Goal: Task Accomplishment & Management: Manage account settings

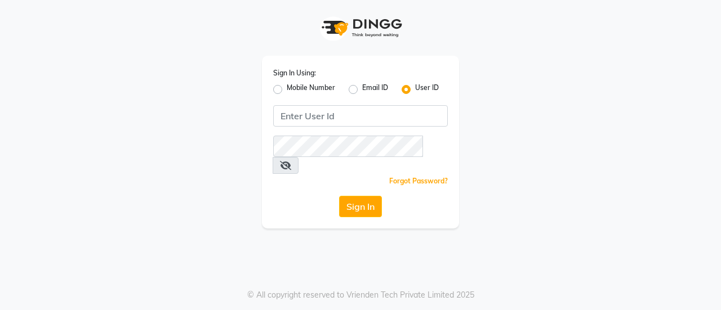
click at [321, 87] on label "Mobile Number" at bounding box center [311, 90] width 48 height 14
click at [294, 87] on input "Mobile Number" at bounding box center [290, 86] width 7 height 7
radio input "true"
radio input "false"
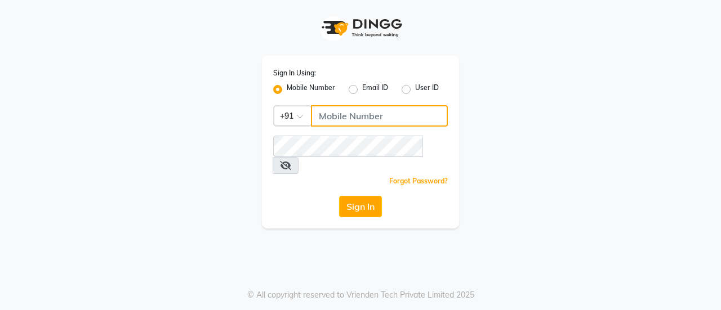
click at [352, 112] on input "Username" at bounding box center [379, 115] width 137 height 21
type input "8356090685"
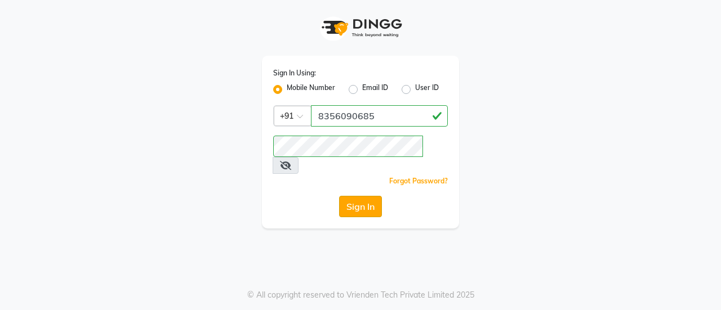
click at [349, 196] on button "Sign In" at bounding box center [360, 206] width 43 height 21
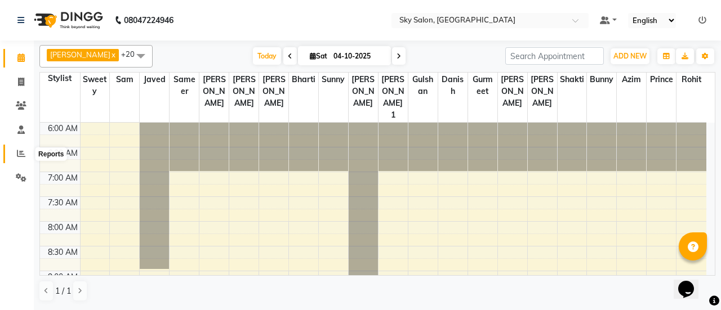
click at [20, 150] on icon at bounding box center [21, 153] width 8 height 8
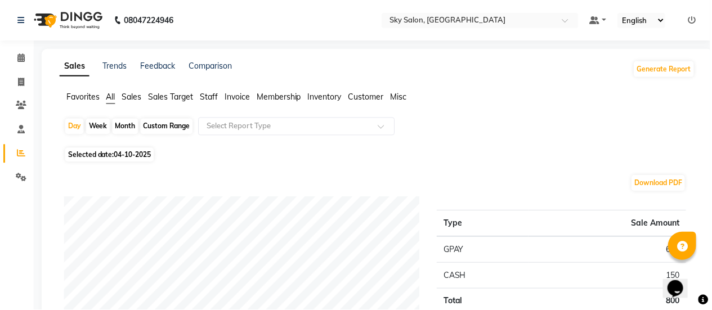
click at [207, 96] on span "Staff" at bounding box center [209, 97] width 18 height 10
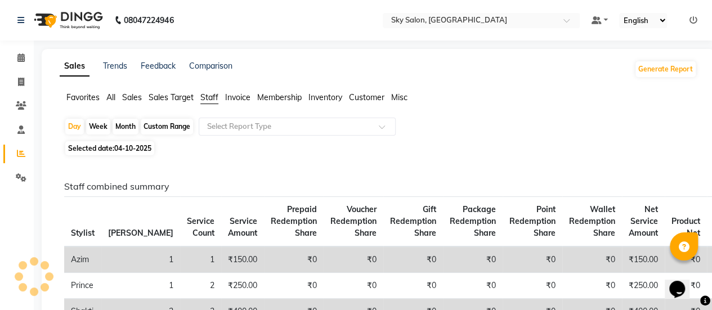
drag, startPoint x: 168, startPoint y: 118, endPoint x: 166, endPoint y: 123, distance: 6.1
click at [166, 123] on div "Day Week Month Custom Range Select Report Type" at bounding box center [378, 128] width 628 height 20
click at [166, 123] on div "Custom Range" at bounding box center [167, 127] width 52 height 16
select select "10"
select select "2025"
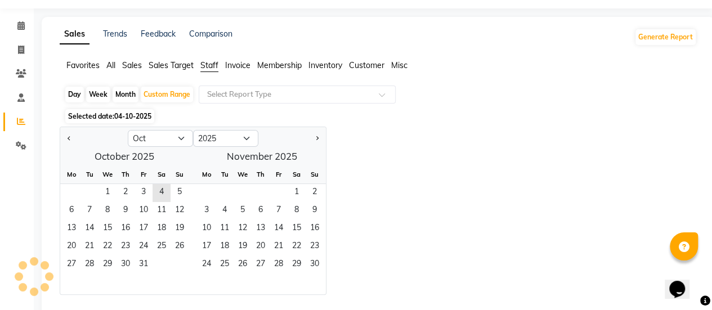
scroll to position [35, 0]
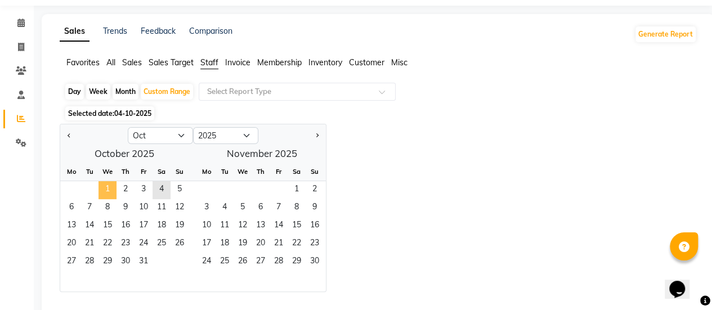
click at [114, 186] on span "1" at bounding box center [108, 190] width 18 height 18
click at [162, 193] on span "4" at bounding box center [162, 190] width 18 height 18
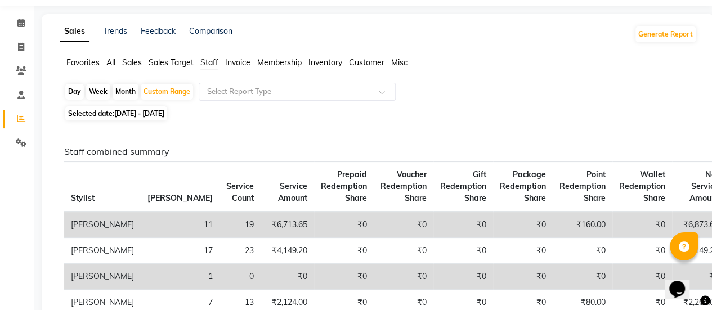
drag, startPoint x: 457, startPoint y: 119, endPoint x: 401, endPoint y: 119, distance: 56.3
click at [401, 119] on div "Selected date: [DATE] - [DATE]" at bounding box center [380, 114] width 633 height 12
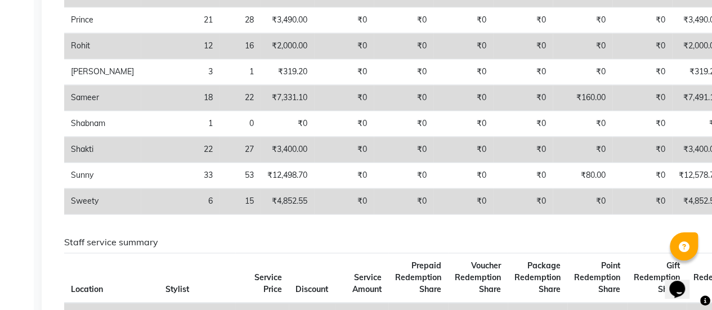
scroll to position [642, 0]
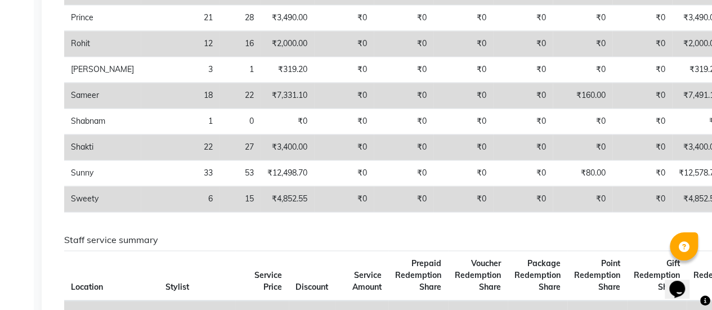
click at [672, 109] on td "₹7,491.10" at bounding box center [698, 96] width 53 height 26
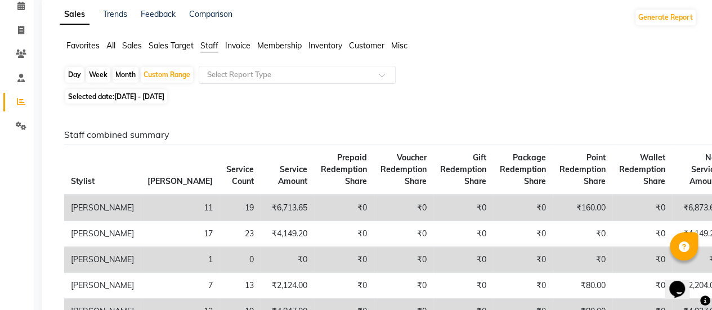
scroll to position [0, 0]
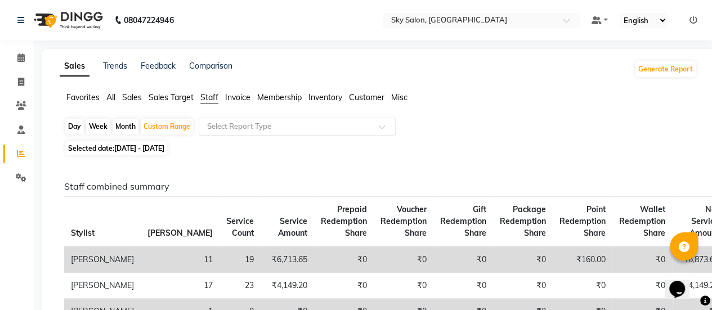
click at [74, 124] on div "Day" at bounding box center [74, 127] width 19 height 16
select select "10"
select select "2025"
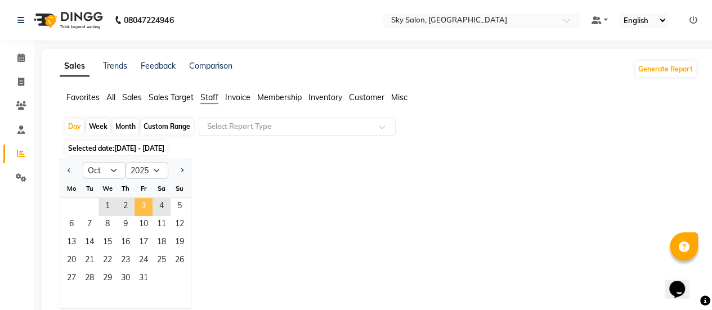
click at [149, 206] on span "3" at bounding box center [144, 207] width 18 height 18
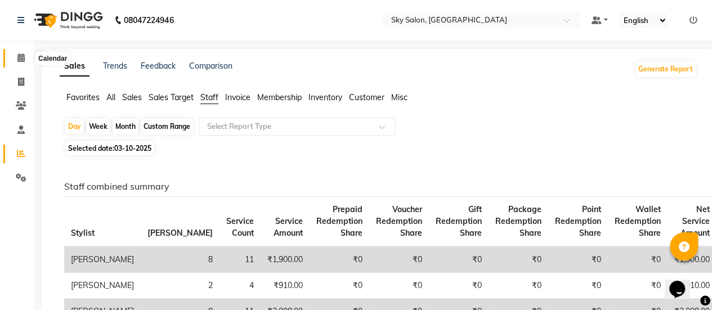
click at [16, 64] on span at bounding box center [21, 58] width 20 height 13
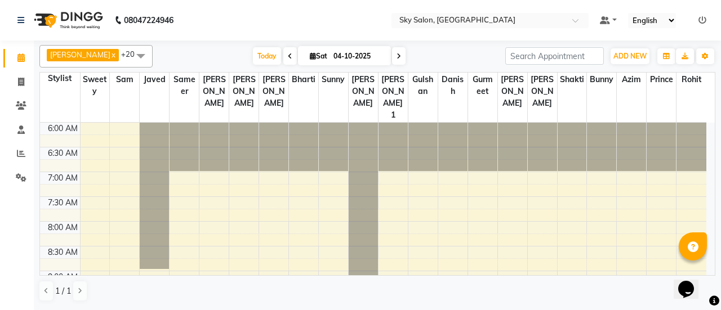
click at [694, 21] on ul "Default Panel My Panel English ENGLISH Español العربية मराठी हिंदी ગુજરાતી தமிழ…" at bounding box center [653, 20] width 118 height 15
click at [698, 20] on ul "Default Panel My Panel English ENGLISH Español العربية मराठी हिंदी ગુજરાતી தமிழ…" at bounding box center [653, 20] width 118 height 15
click at [701, 25] on li at bounding box center [702, 21] width 8 height 12
